Goal: Task Accomplishment & Management: Use online tool/utility

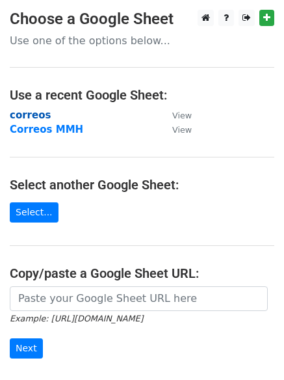
click at [21, 115] on strong "correos" at bounding box center [30, 115] width 41 height 12
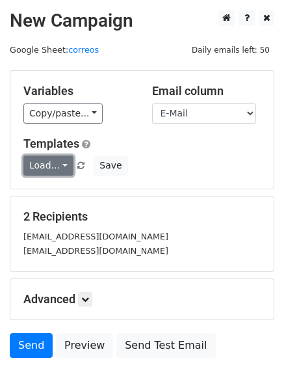
click at [54, 168] on link "Load..." at bounding box center [48, 165] width 50 height 20
click at [48, 192] on link "12k pr" at bounding box center [75, 195] width 103 height 21
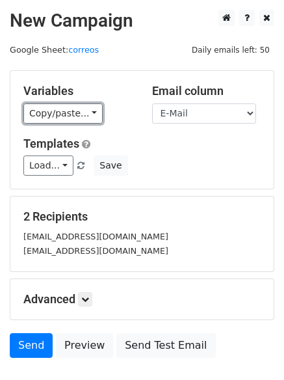
click at [59, 109] on link "Copy/paste..." at bounding box center [62, 113] width 79 height 20
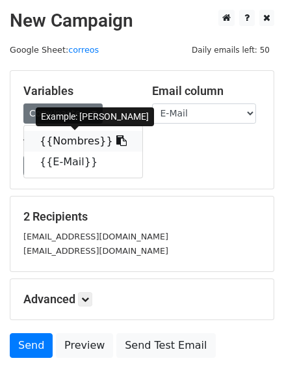
click at [58, 133] on link "{{Nombres}}" at bounding box center [83, 141] width 118 height 21
